Goal: Check status

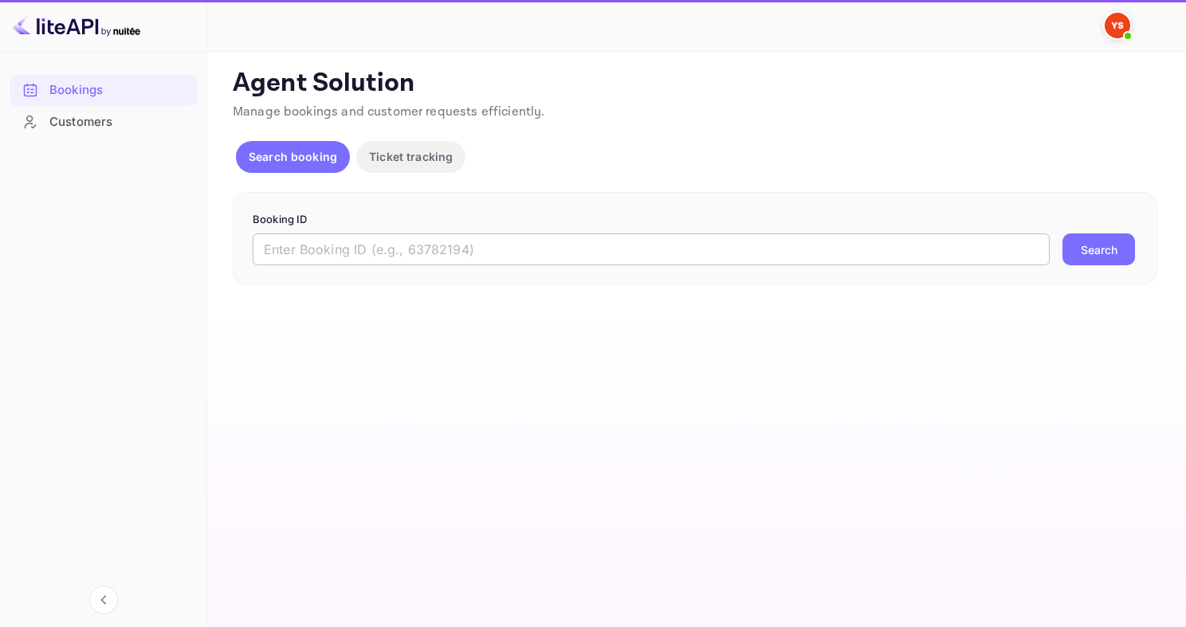
click at [489, 254] on input "text" at bounding box center [651, 250] width 797 height 32
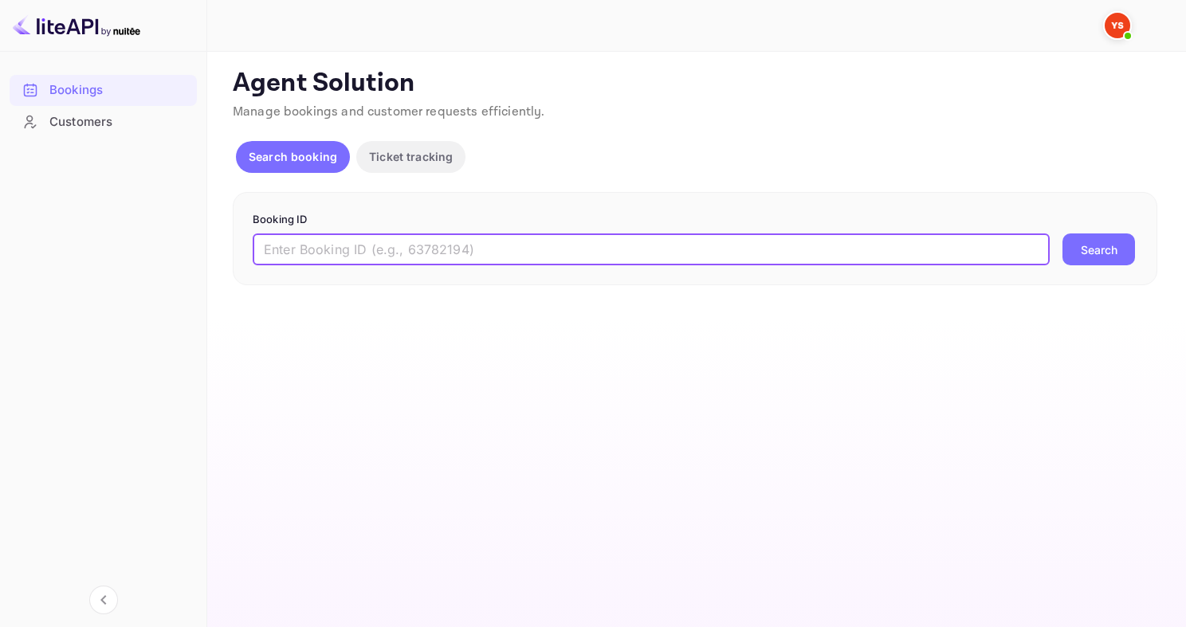
paste input "9583080"
type input "9583080"
click at [1063, 234] on button "Search" at bounding box center [1099, 250] width 73 height 32
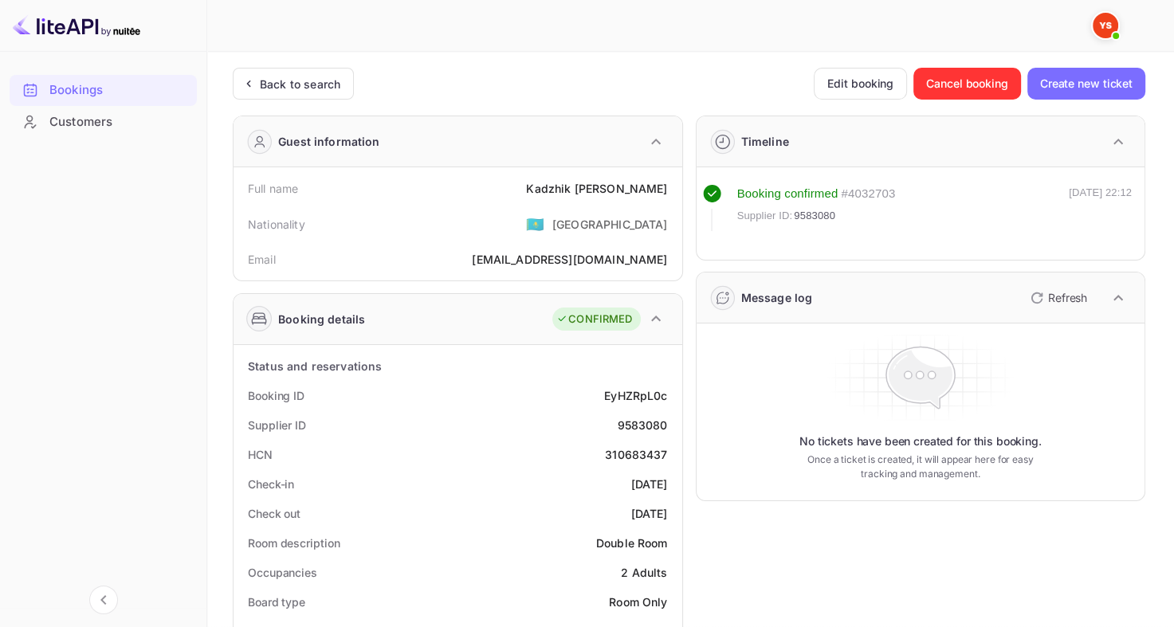
click at [622, 427] on div "9583080" at bounding box center [642, 425] width 50 height 17
copy div "9583080"
drag, startPoint x: 553, startPoint y: 190, endPoint x: 678, endPoint y: 195, distance: 125.3
click at [678, 195] on div "Full name [PERSON_NAME] Nationality 🇰🇿 [DEMOGRAPHIC_DATA] Email [EMAIL_ADDRESS]…" at bounding box center [458, 223] width 449 height 113
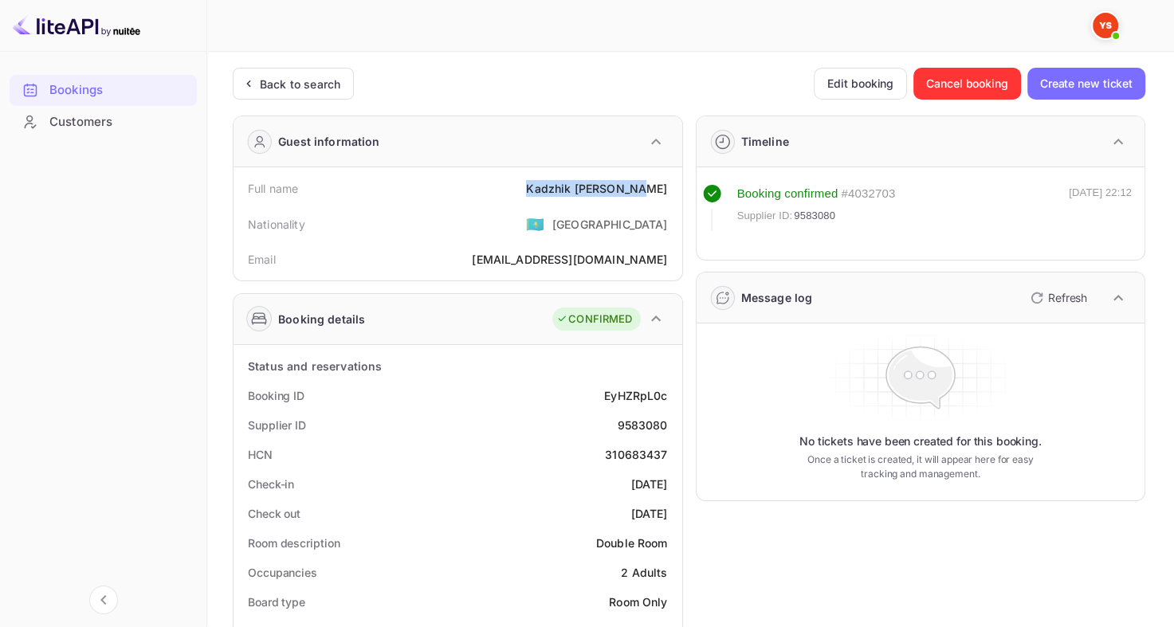
copy div "[PERSON_NAME]"
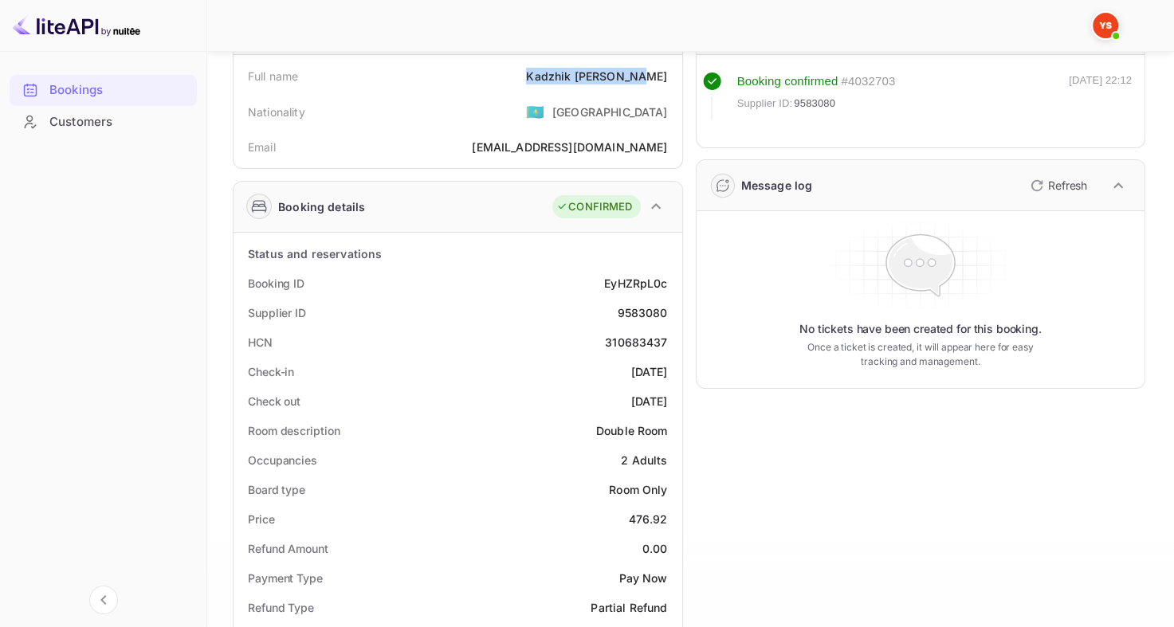
scroll to position [159, 0]
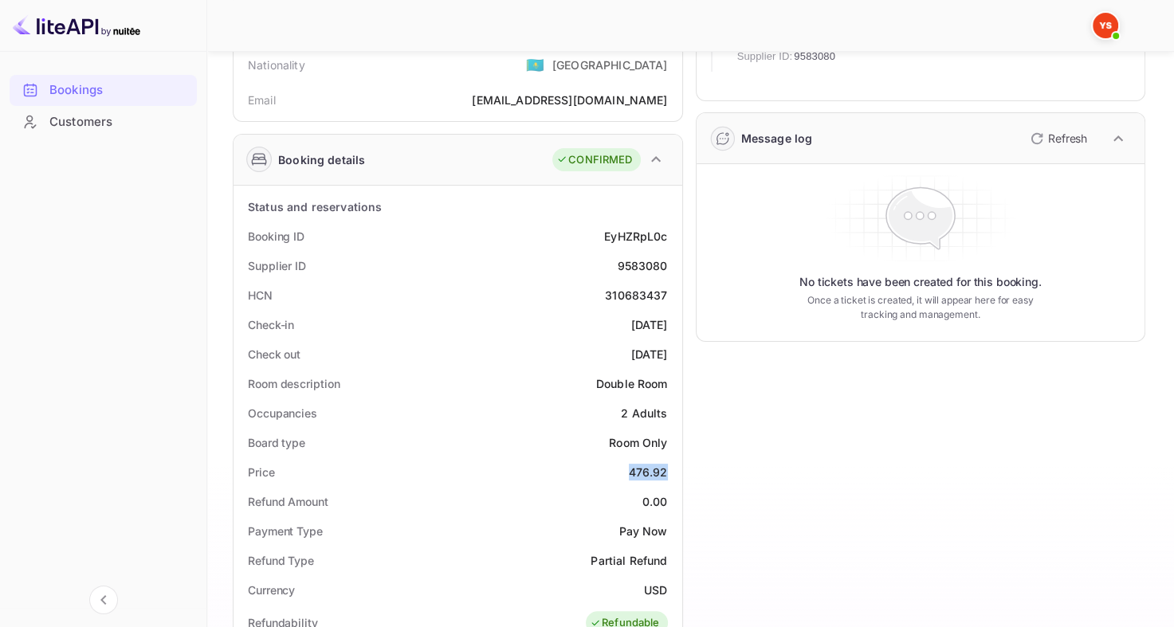
drag, startPoint x: 622, startPoint y: 467, endPoint x: 674, endPoint y: 472, distance: 52.0
click at [674, 472] on div "Price 476.92" at bounding box center [458, 472] width 436 height 29
copy div "476.92"
